Goal: Task Accomplishment & Management: Complete application form

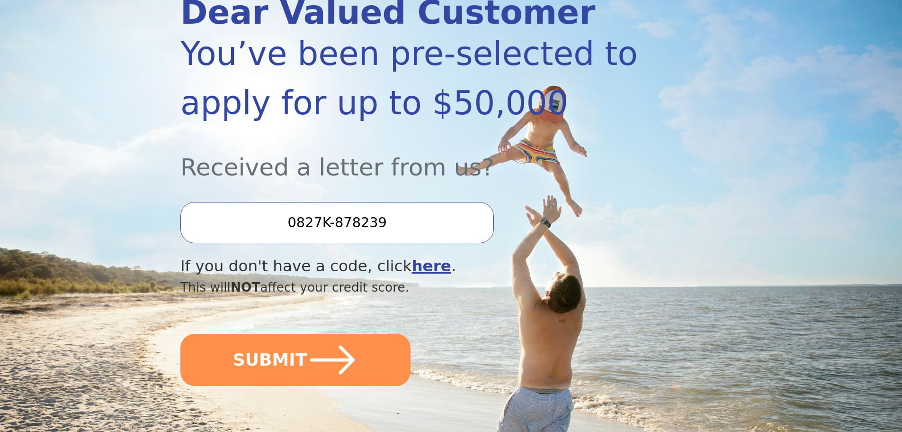
scroll to position [142, 0]
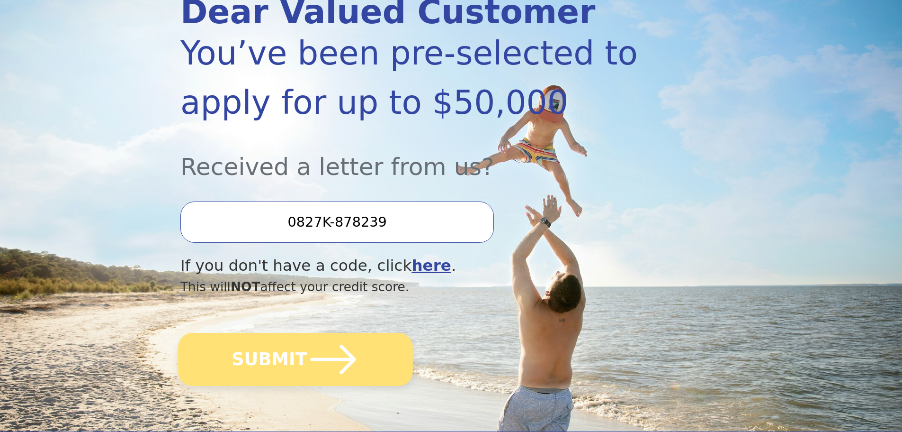
click at [313, 357] on icon "submit" at bounding box center [333, 359] width 52 height 52
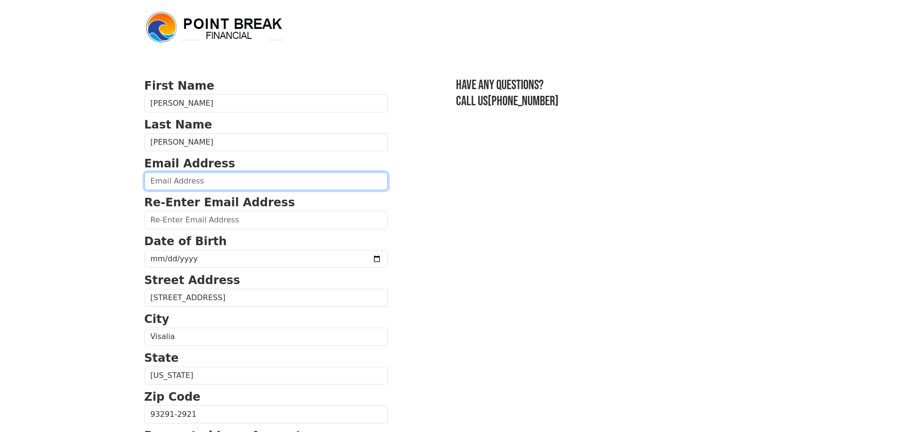
click at [262, 180] on input "email" at bounding box center [265, 181] width 243 height 18
type input "[EMAIL_ADDRESS][DOMAIN_NAME]"
type input "[PHONE_NUMBER]"
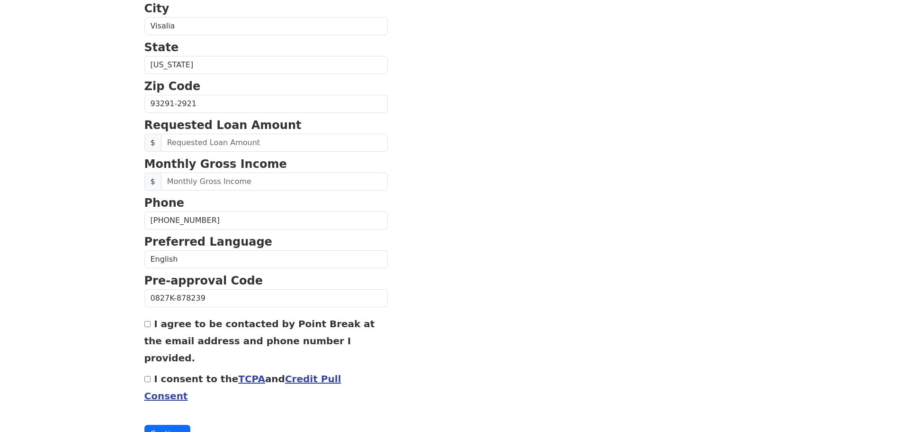
scroll to position [315, 0]
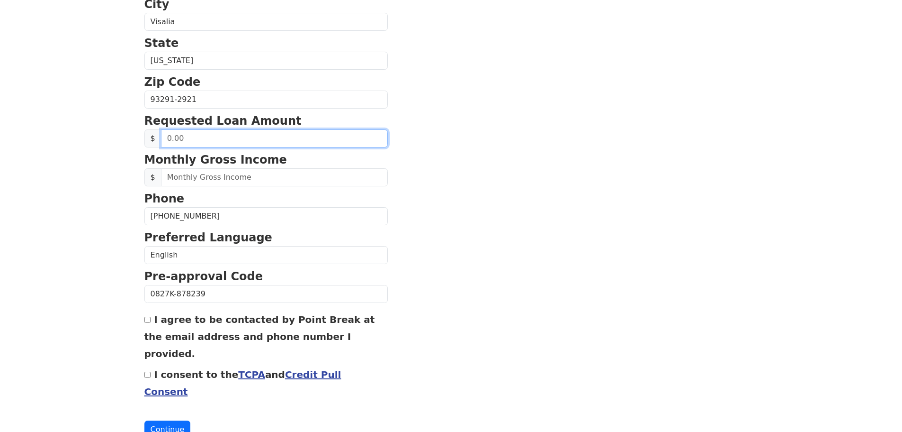
click at [312, 139] on input "text" at bounding box center [274, 138] width 227 height 18
type input "25,000.00"
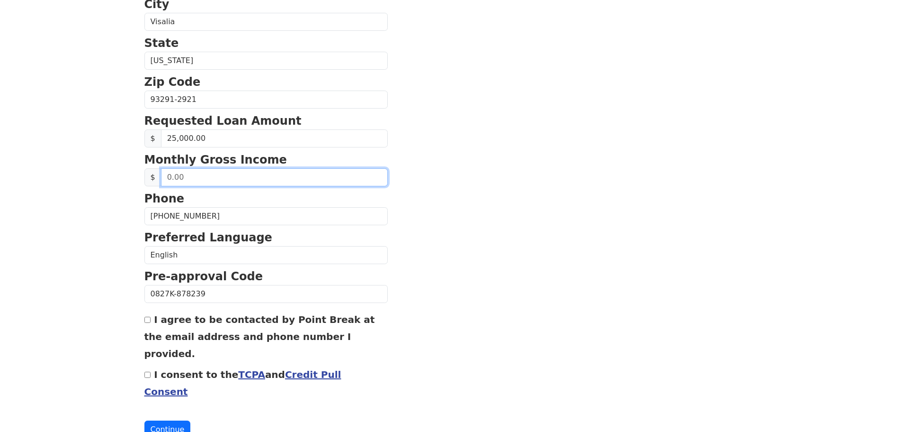
click at [281, 177] on input "text" at bounding box center [274, 177] width 227 height 18
type input "3,500.00"
click at [146, 323] on input "I agree to be contacted by Point Break at the email address and phone number I …" at bounding box center [147, 319] width 6 height 6
checkbox input "true"
click at [149, 371] on input "I consent to the TCPA and Credit Pull Consent" at bounding box center [147, 374] width 6 height 6
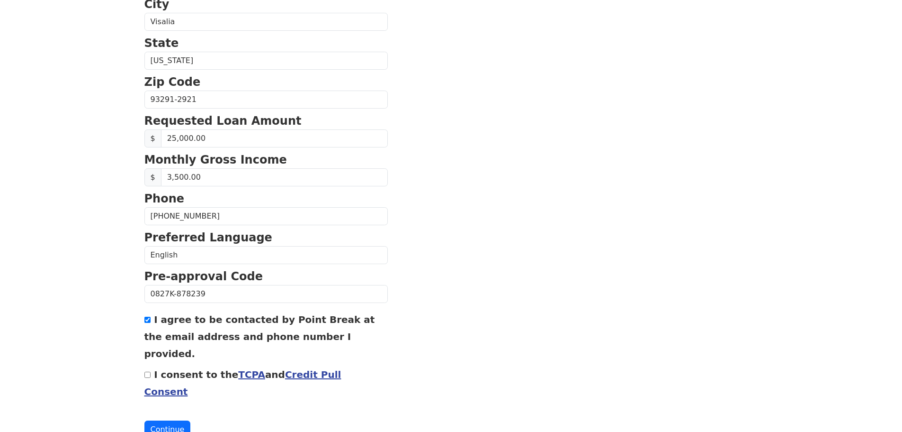
checkbox input "true"
click at [172, 420] on button "Continue" at bounding box center [167, 429] width 46 height 18
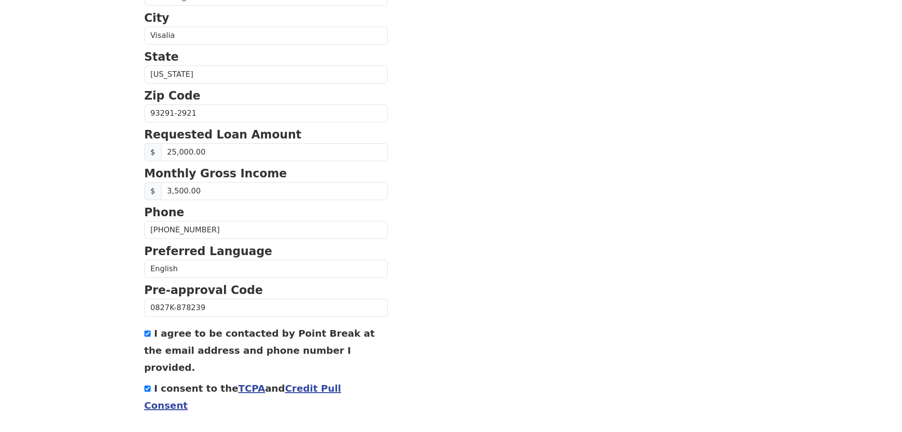
scroll to position [328, 0]
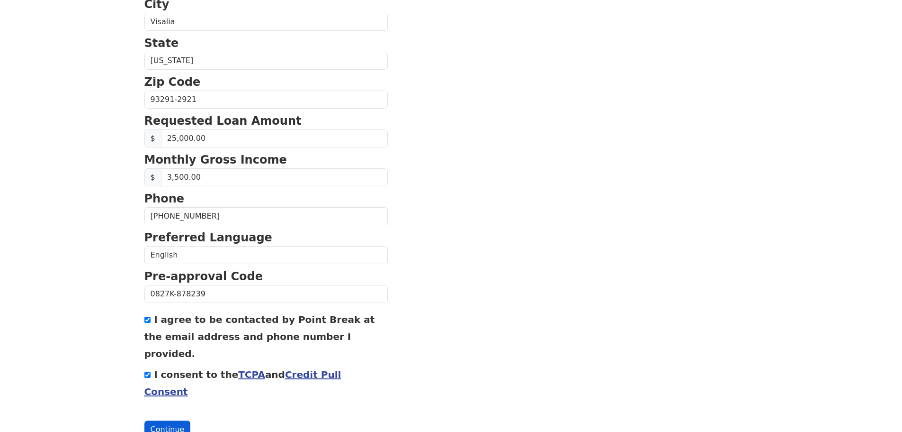
click at [172, 420] on button "Continue" at bounding box center [167, 429] width 46 height 18
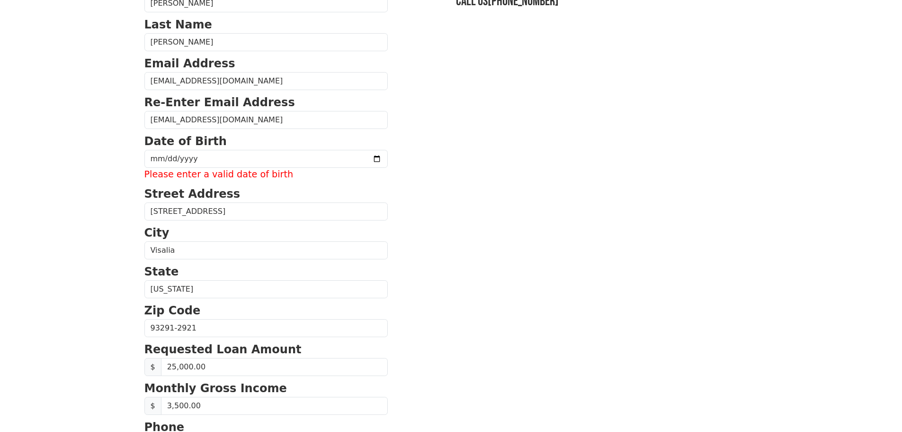
scroll to position [99, 0]
click at [261, 160] on input "date" at bounding box center [265, 159] width 243 height 18
type input "[DATE]"
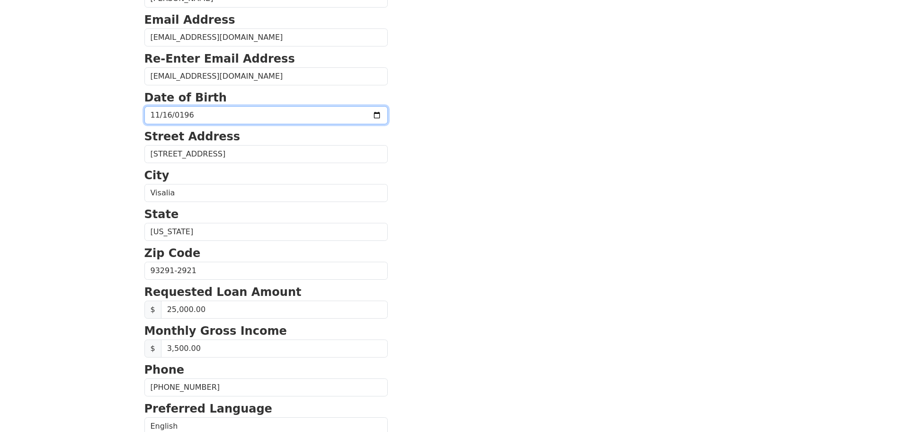
scroll to position [323, 0]
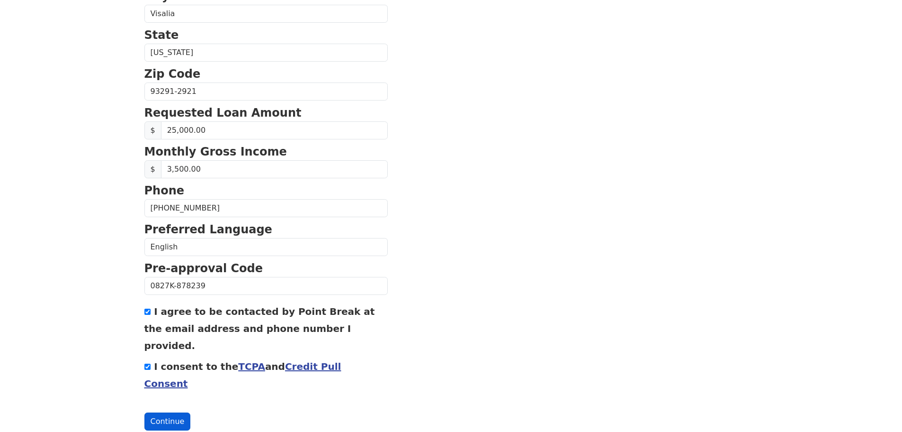
click at [165, 412] on button "Continue" at bounding box center [167, 421] width 46 height 18
